Goal: Check status: Verify the current state of an ongoing process or item

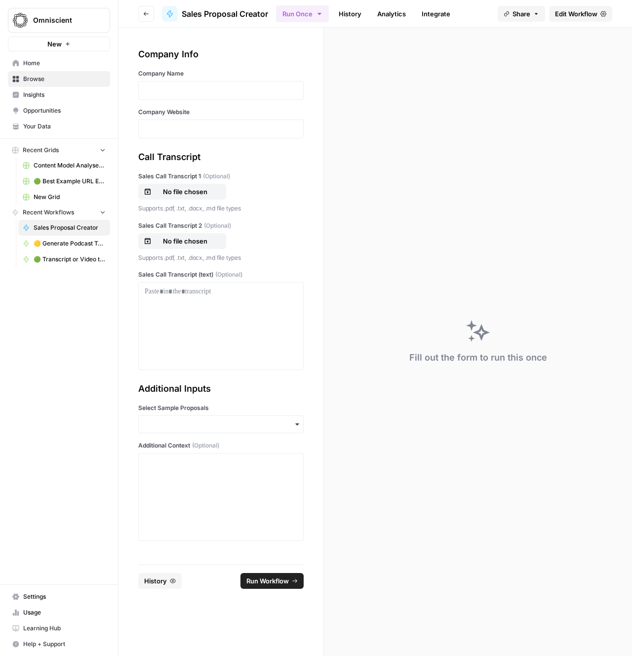
click at [356, 18] on link "History" at bounding box center [350, 14] width 35 height 16
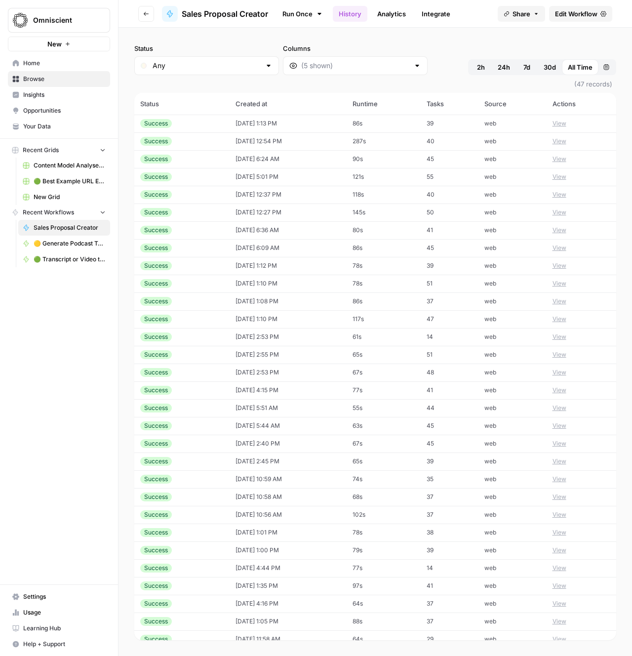
click at [205, 144] on div "Success" at bounding box center [181, 141] width 83 height 9
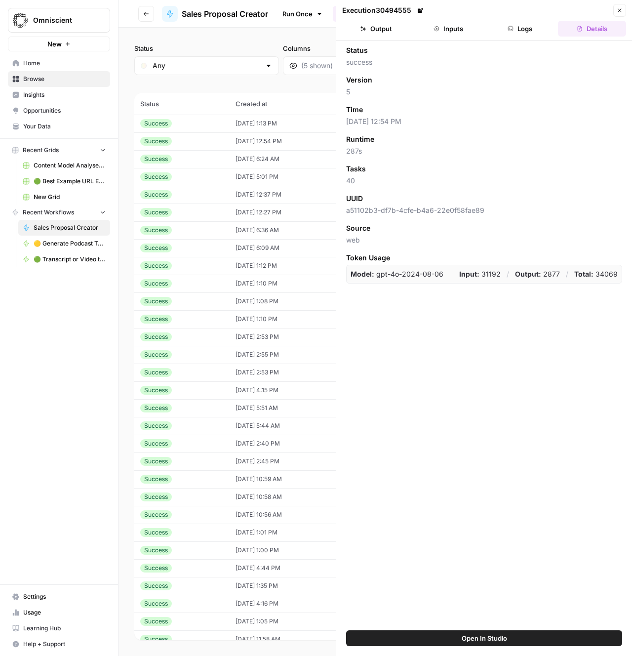
drag, startPoint x: 510, startPoint y: 145, endPoint x: 508, endPoint y: 79, distance: 66.2
click at [509, 145] on div "Runtime 287s" at bounding box center [484, 145] width 276 height 22
click at [439, 28] on icon "button" at bounding box center [437, 29] width 6 height 6
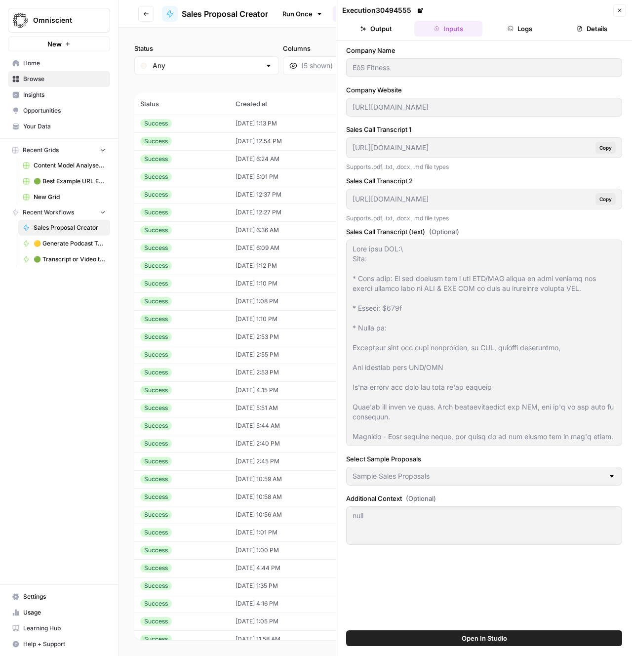
click at [186, 124] on div "Success" at bounding box center [181, 123] width 83 height 9
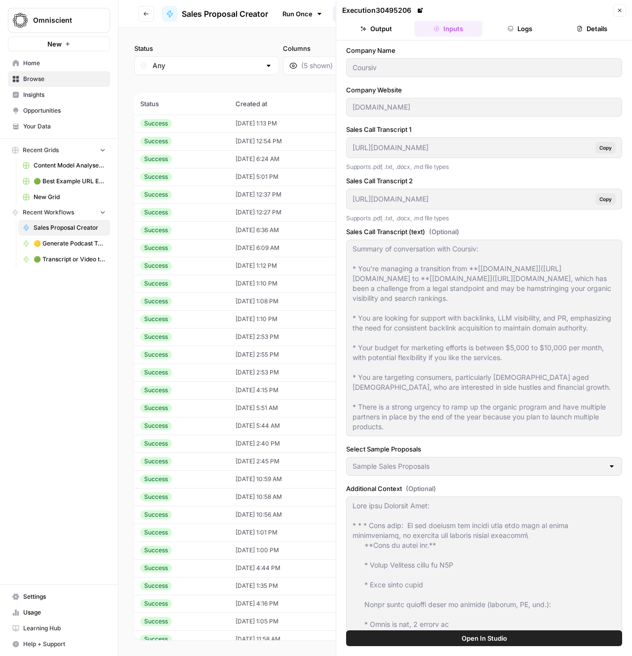
click at [591, 25] on button "Details" at bounding box center [592, 29] width 68 height 16
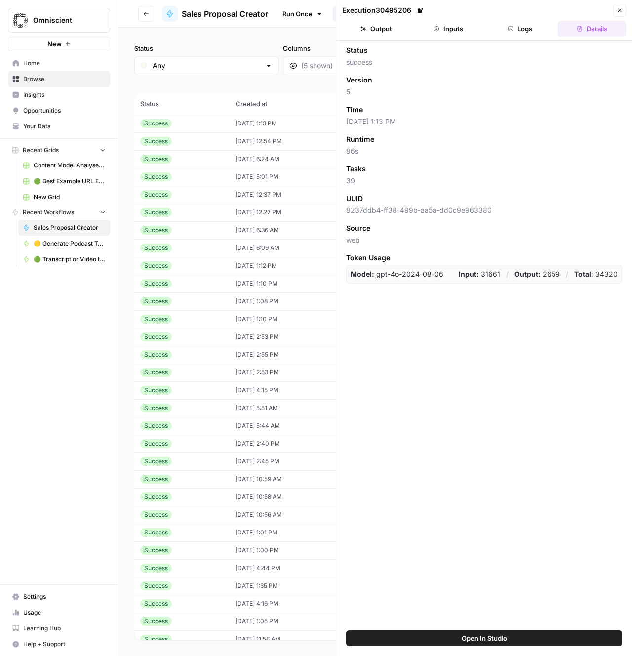
drag, startPoint x: 366, startPoint y: 31, endPoint x: 442, endPoint y: 39, distance: 76.5
click at [366, 31] on icon "button" at bounding box center [363, 29] width 6 height 6
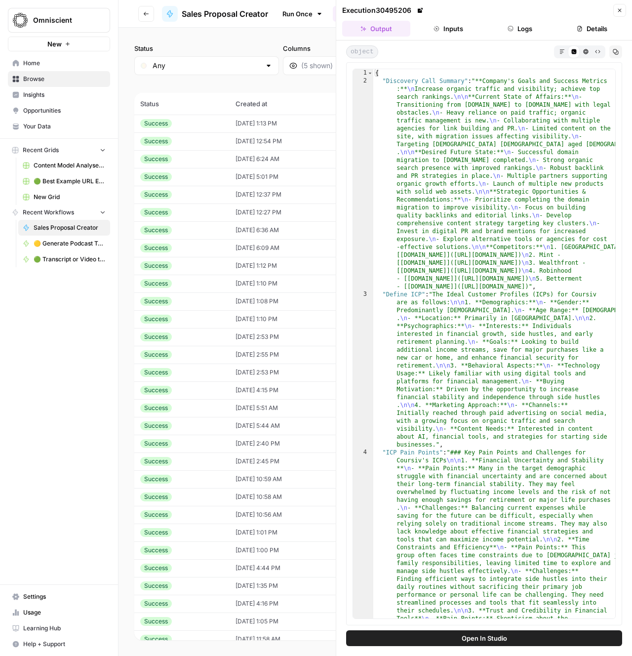
drag, startPoint x: 561, startPoint y: 52, endPoint x: 45, endPoint y: 188, distance: 533.6
click at [561, 52] on icon "button" at bounding box center [562, 51] width 5 height 5
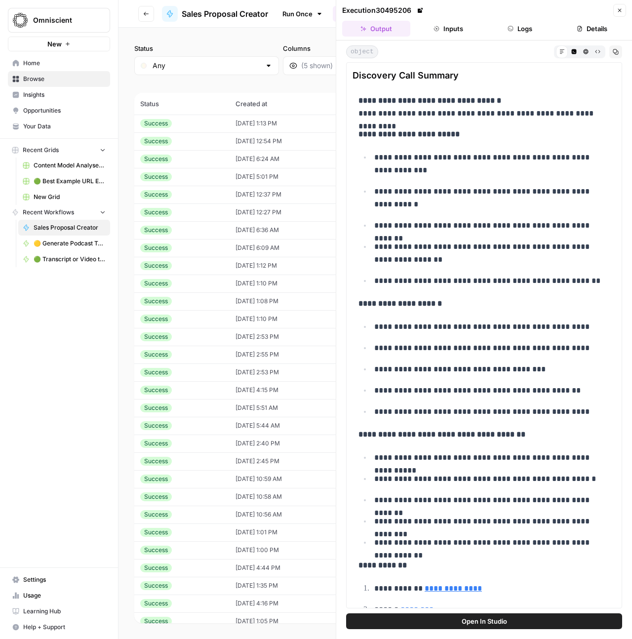
drag, startPoint x: 454, startPoint y: 30, endPoint x: 412, endPoint y: 29, distance: 41.5
click at [454, 30] on button "Inputs" at bounding box center [448, 29] width 68 height 16
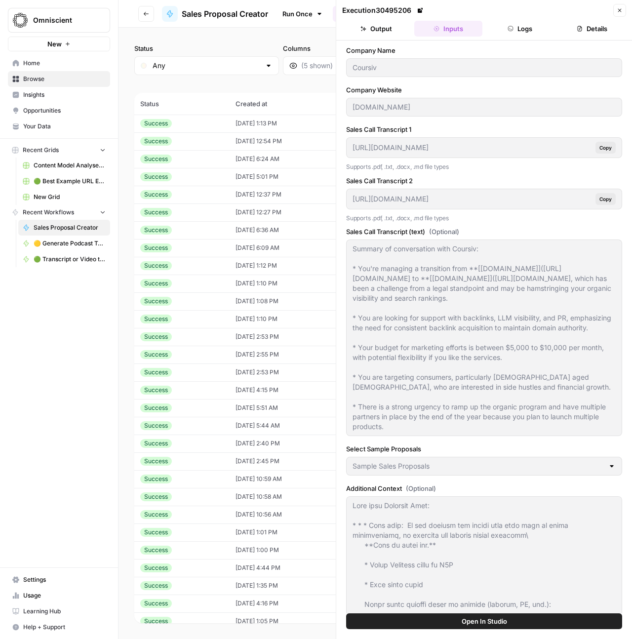
drag, startPoint x: 379, startPoint y: 29, endPoint x: 225, endPoint y: 122, distance: 180.1
click at [378, 29] on button "Output" at bounding box center [376, 29] width 68 height 16
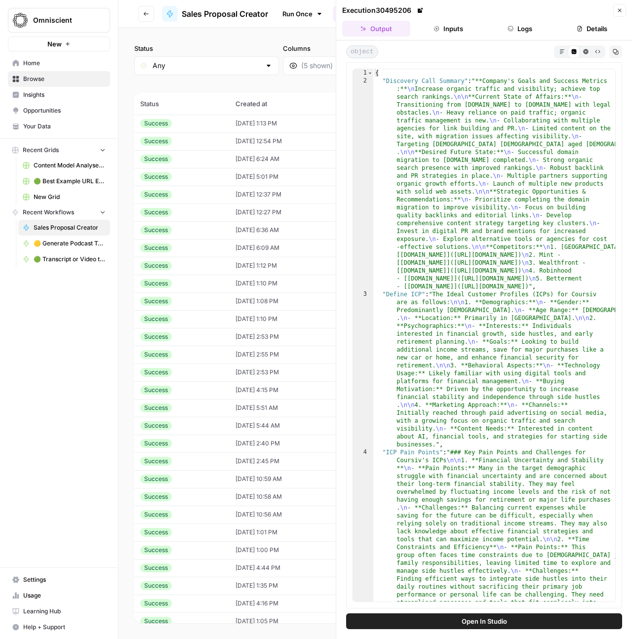
drag, startPoint x: 205, startPoint y: 123, endPoint x: 202, endPoint y: 135, distance: 12.6
click at [205, 123] on div "Success" at bounding box center [181, 123] width 83 height 9
click at [185, 137] on div "Success" at bounding box center [181, 141] width 83 height 9
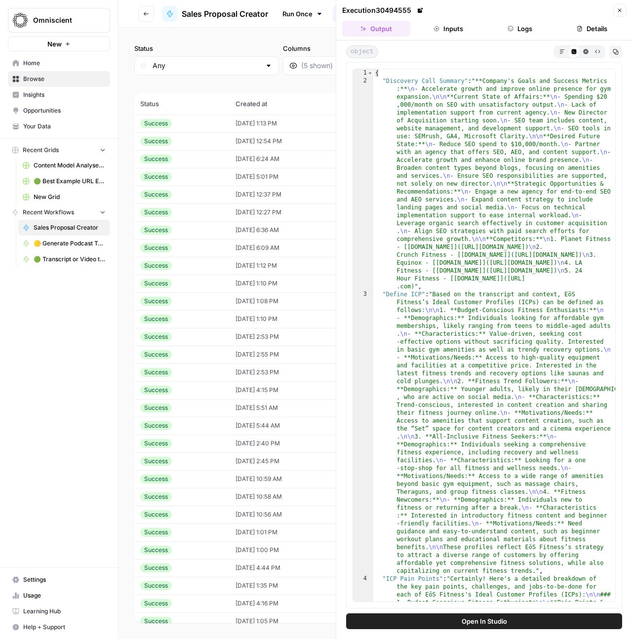
click at [443, 29] on button "Inputs" at bounding box center [448, 29] width 68 height 16
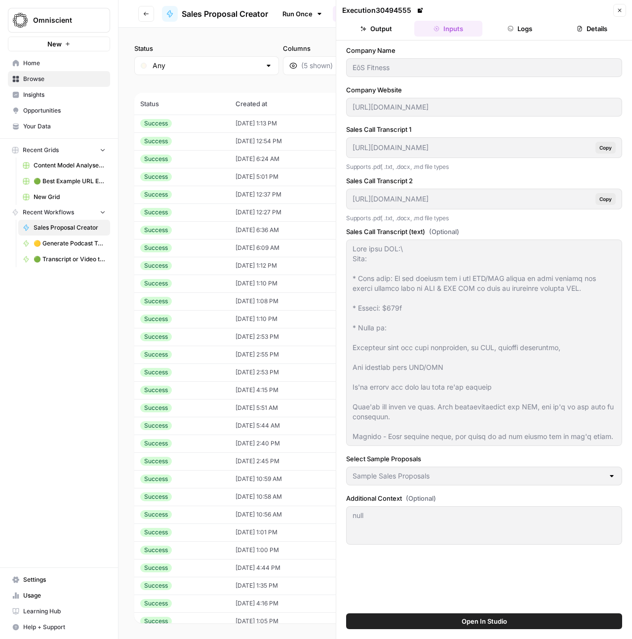
click at [571, 27] on button "Details" at bounding box center [592, 29] width 68 height 16
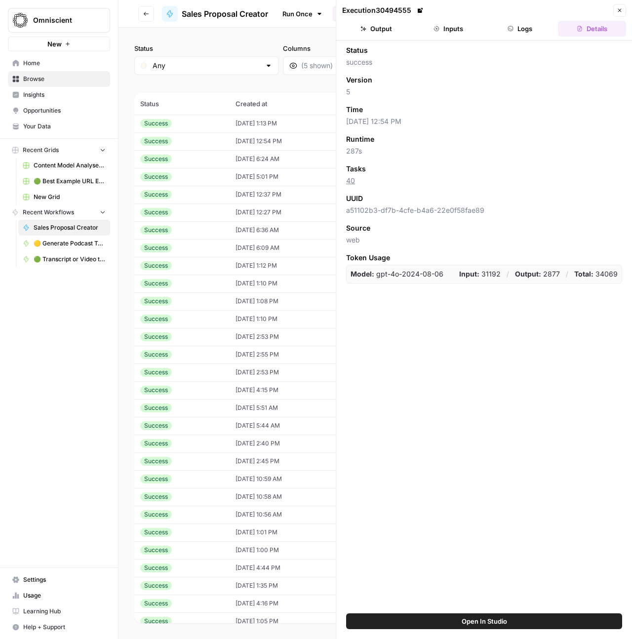
click at [356, 29] on button "Output" at bounding box center [376, 29] width 68 height 16
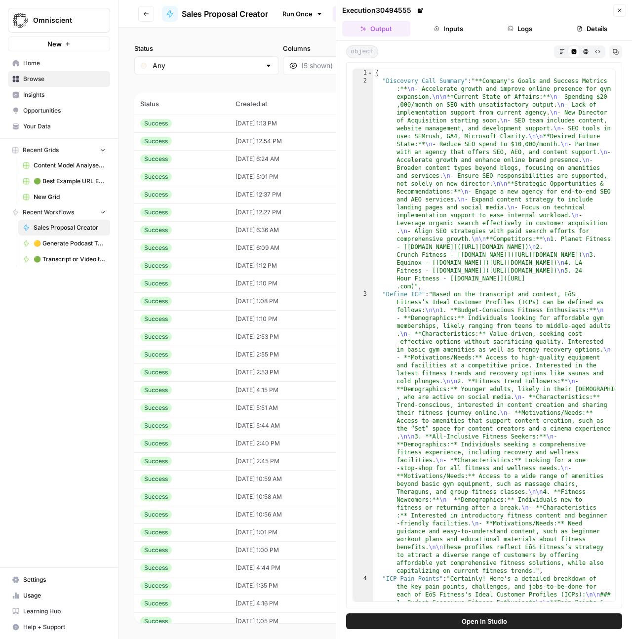
click at [563, 55] on button "Markdown" at bounding box center [562, 51] width 12 height 12
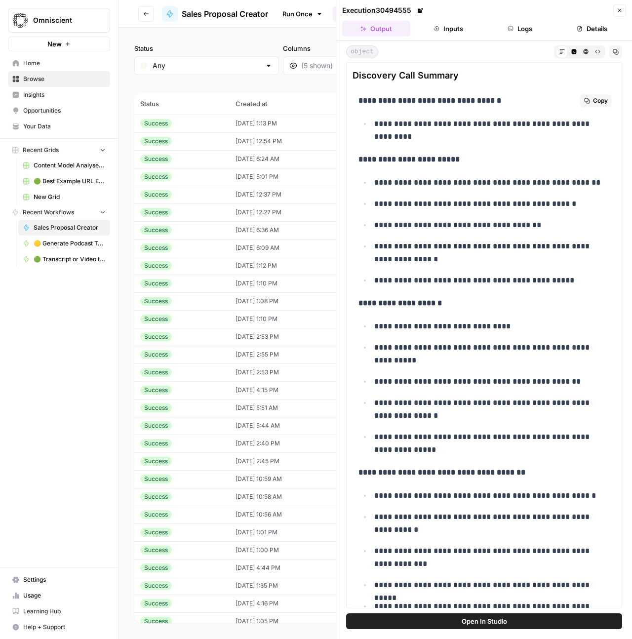
drag, startPoint x: 477, startPoint y: 313, endPoint x: 469, endPoint y: 289, distance: 24.5
click at [470, 301] on div "**********" at bounding box center [484, 427] width 263 height 674
click at [470, 284] on p "**********" at bounding box center [492, 280] width 236 height 13
click at [477, 297] on p "**********" at bounding box center [484, 303] width 251 height 13
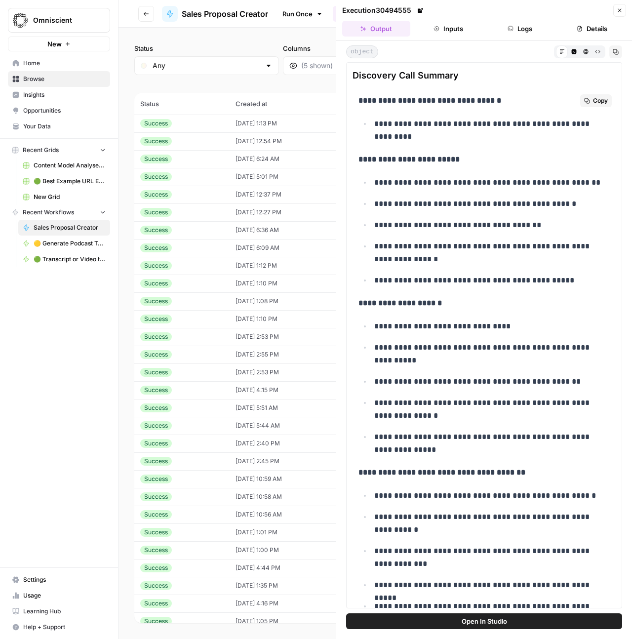
click at [477, 297] on p "**********" at bounding box center [484, 303] width 251 height 13
click at [478, 299] on p "**********" at bounding box center [484, 303] width 251 height 13
click at [478, 300] on p "**********" at bounding box center [484, 303] width 251 height 13
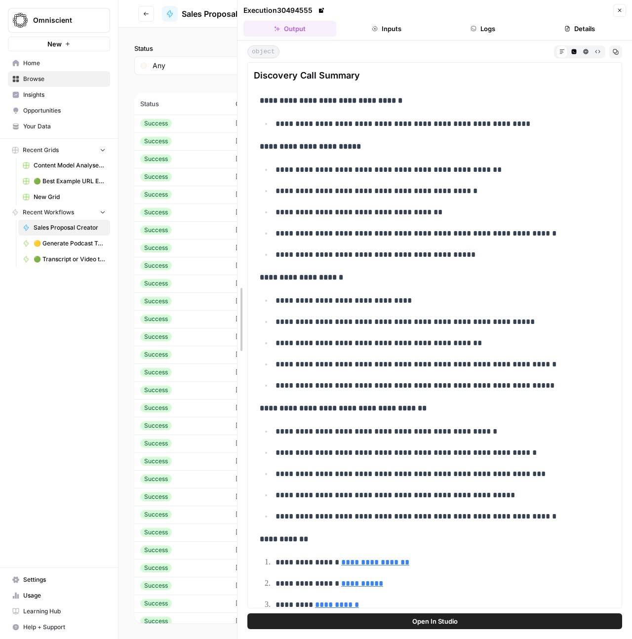
drag, startPoint x: 324, startPoint y: 215, endPoint x: 95, endPoint y: 213, distance: 228.7
click at [95, 213] on body "Omniscient New Home Browse Insights Opportunities Your Data Recent Grids Conten…" at bounding box center [316, 319] width 632 height 639
